Goal: Obtain resource: Obtain resource

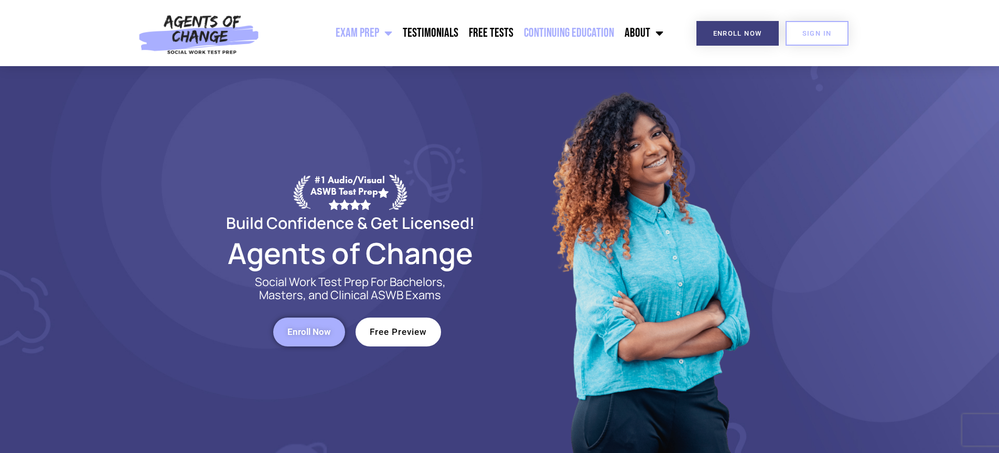
click at [566, 28] on link "Continuing Education" at bounding box center [569, 33] width 101 height 26
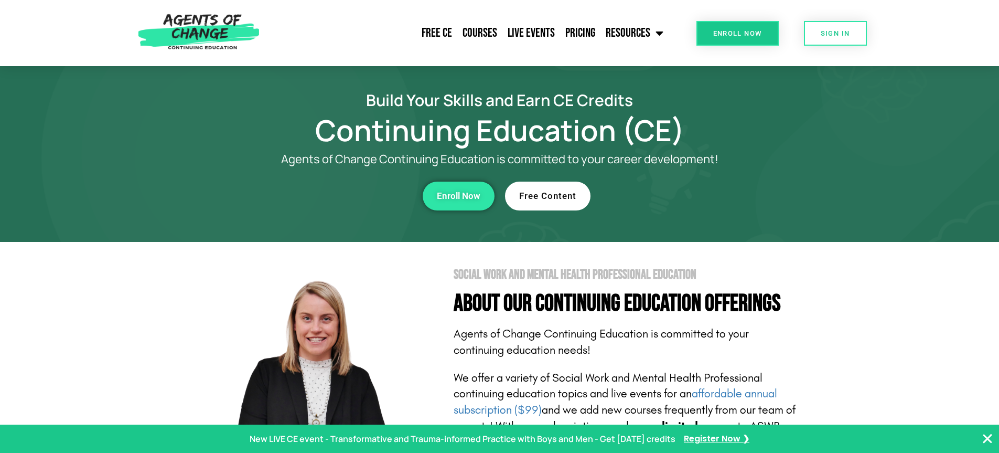
click at [536, 193] on span "Free Content" at bounding box center [547, 195] width 57 height 9
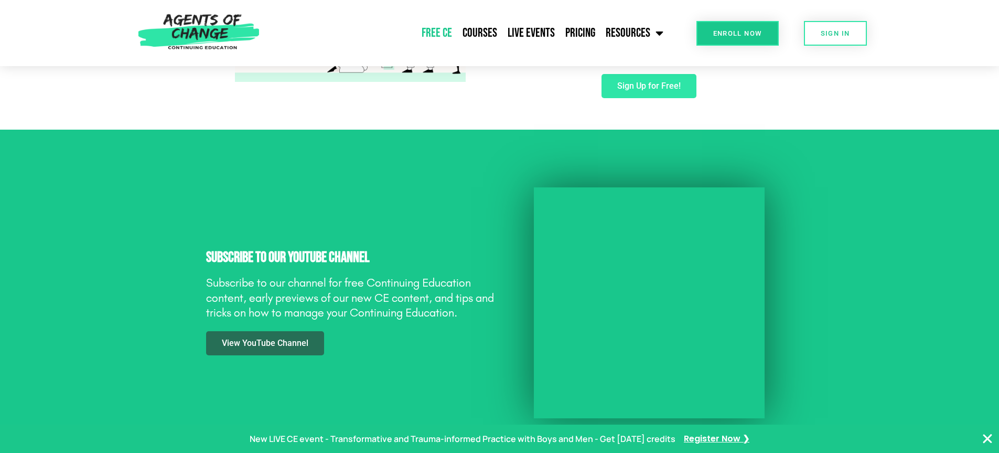
scroll to position [839, 0]
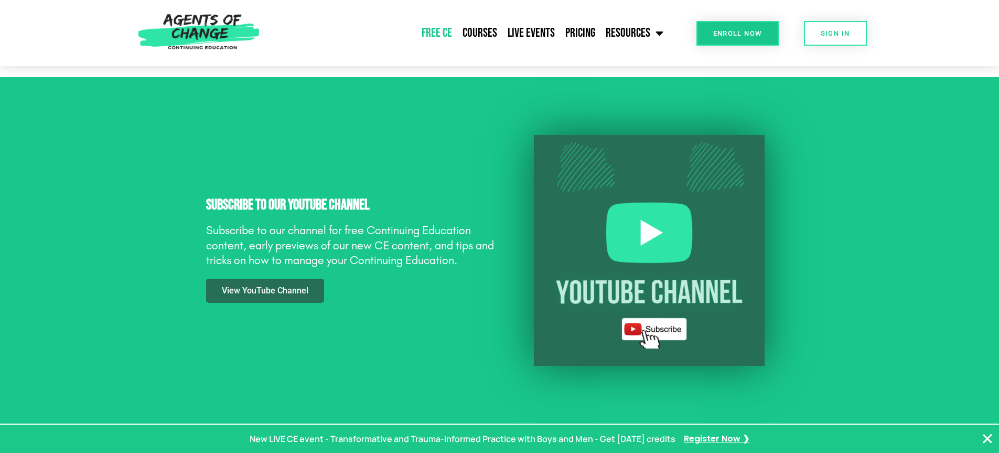
click at [639, 225] on img at bounding box center [649, 250] width 231 height 231
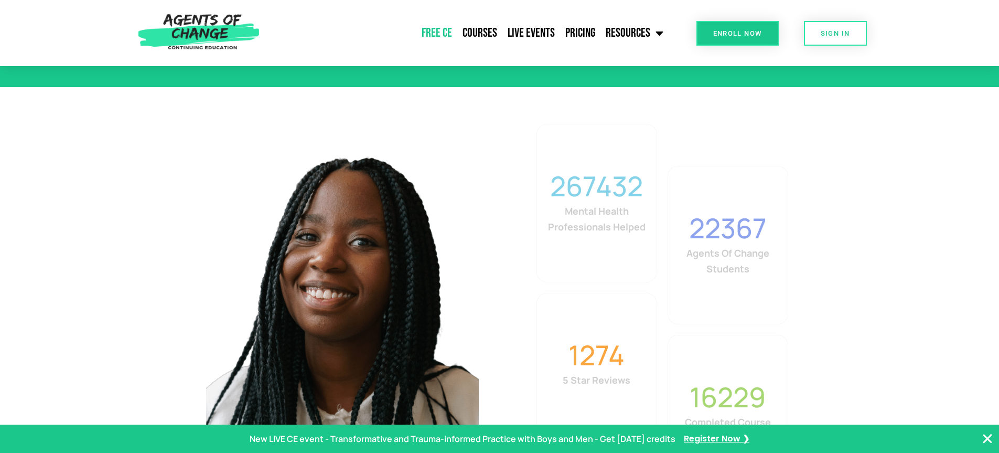
scroll to position [1783, 0]
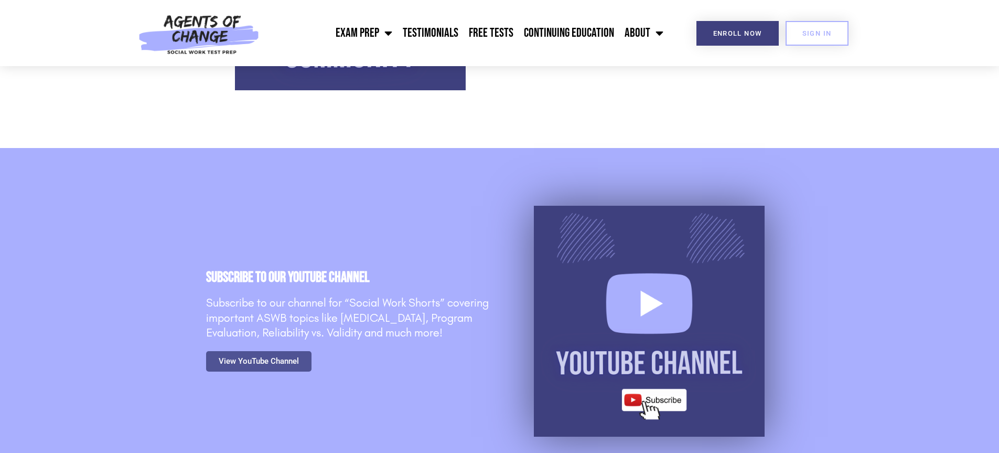
scroll to position [420, 0]
click at [650, 297] on img at bounding box center [649, 320] width 231 height 231
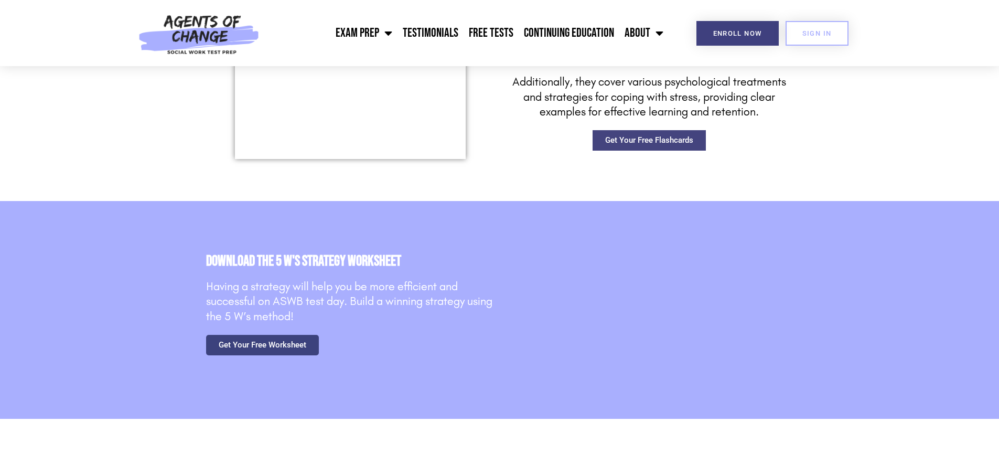
scroll to position [1626, 0]
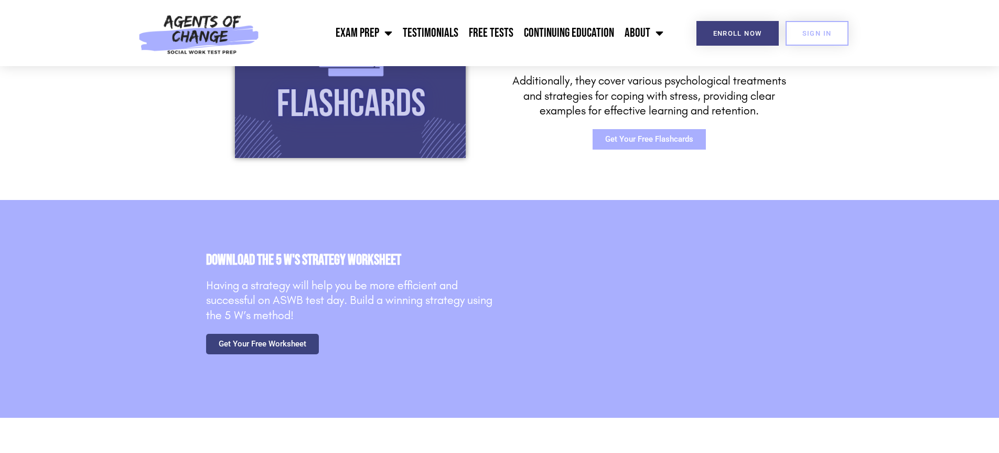
click at [655, 138] on span "Get Your Free Flashcards" at bounding box center [649, 139] width 88 height 8
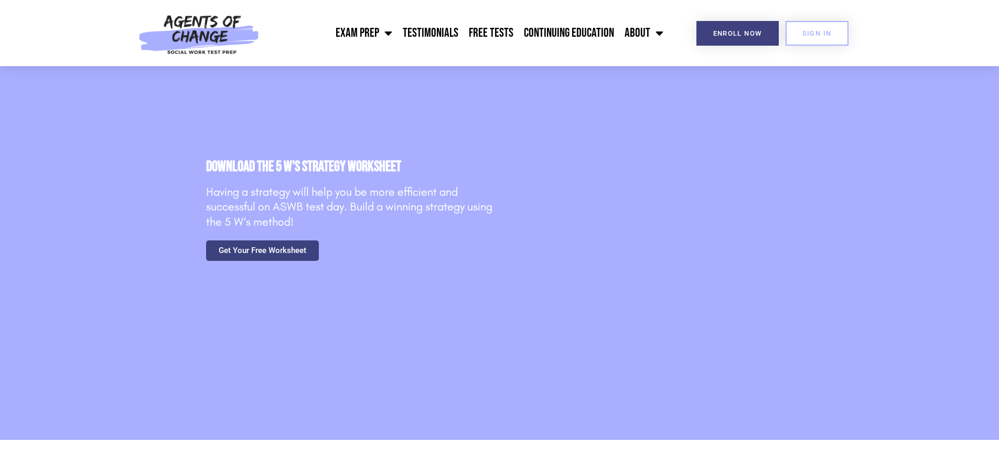
scroll to position [1835, 0]
click at [243, 245] on span "Get Your Free Worksheet" at bounding box center [263, 249] width 88 height 8
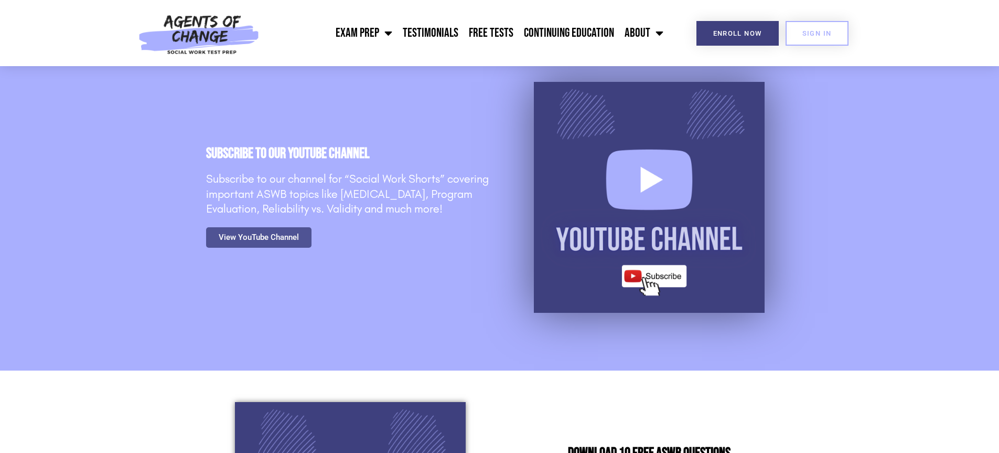
scroll to position [524, 0]
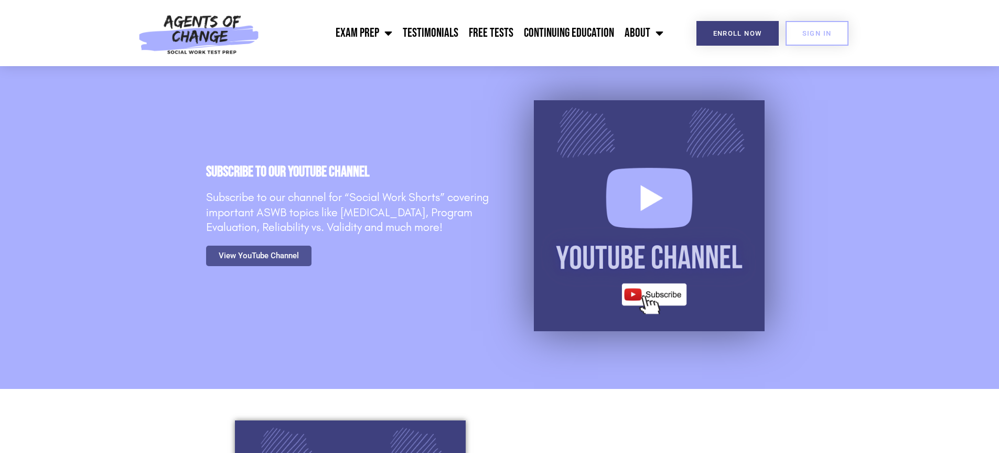
click at [650, 195] on img at bounding box center [649, 215] width 231 height 231
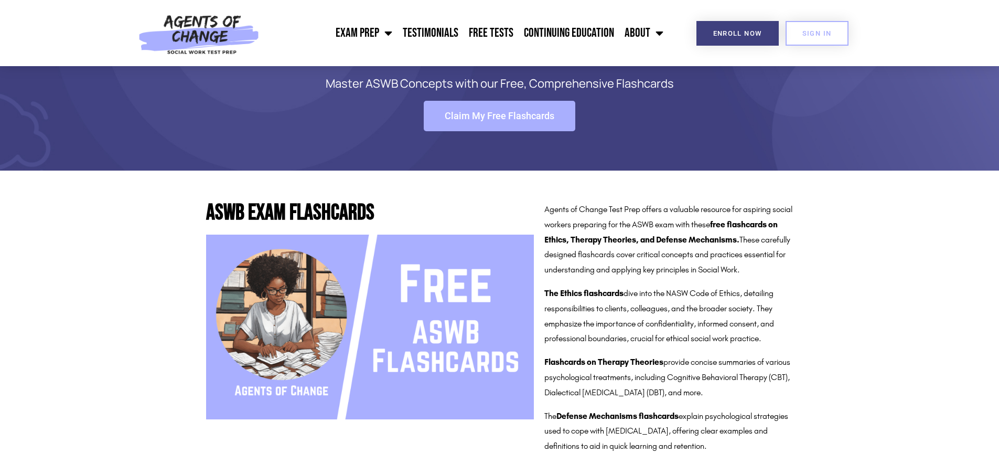
scroll to position [157, 0]
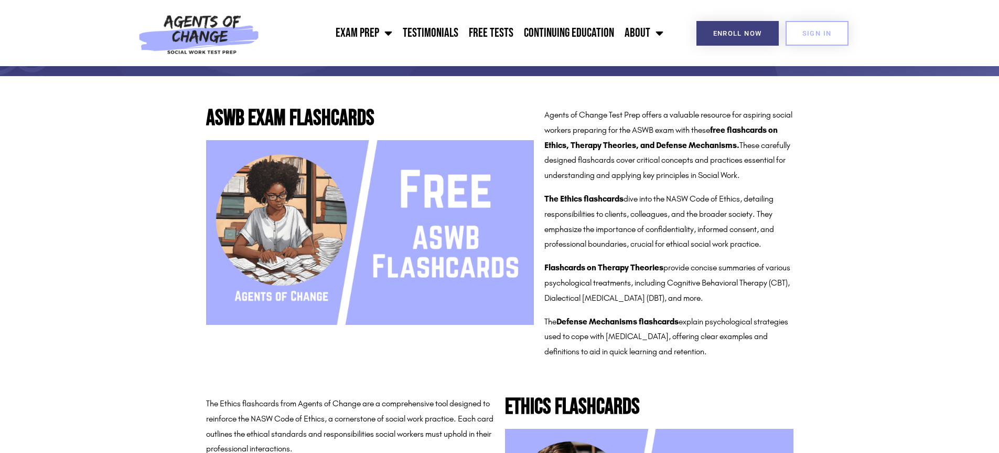
click at [504, 234] on img at bounding box center [370, 232] width 328 height 185
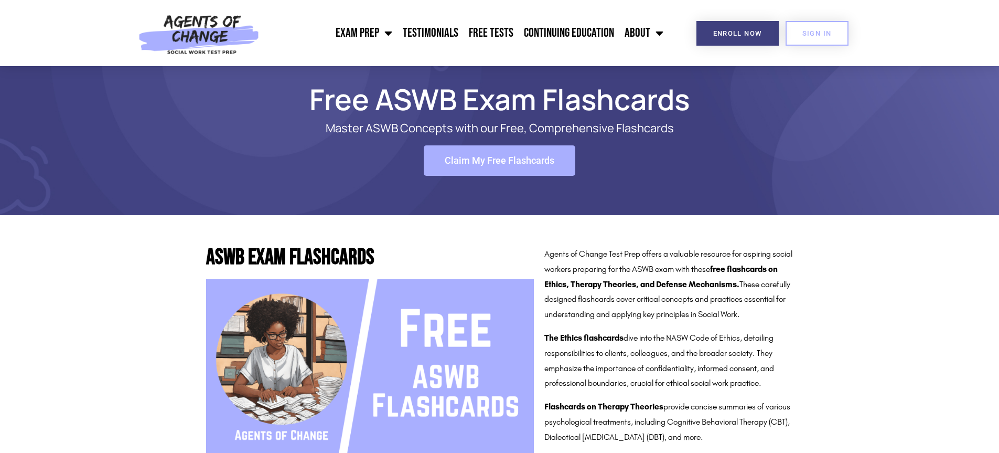
scroll to position [0, 0]
